Goal: Information Seeking & Learning: Find specific fact

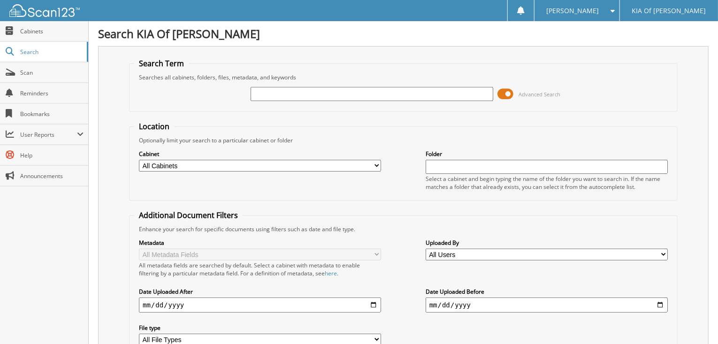
click at [281, 89] on input "text" at bounding box center [372, 94] width 242 height 14
type input "6159310"
drag, startPoint x: 288, startPoint y: 91, endPoint x: 213, endPoint y: 91, distance: 75.1
click at [213, 91] on div "6159310 Advanced Search" at bounding box center [403, 93] width 538 height 25
